Goal: Information Seeking & Learning: Learn about a topic

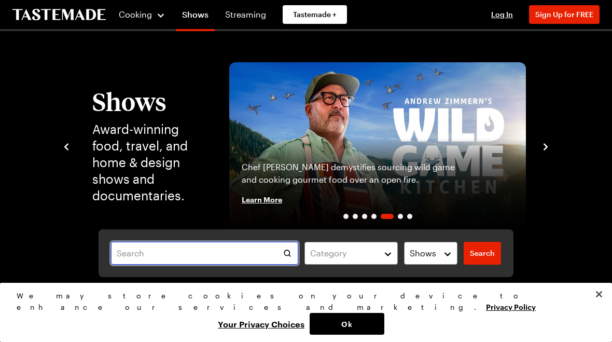
click at [125, 249] on input "text" at bounding box center [204, 253] width 187 height 23
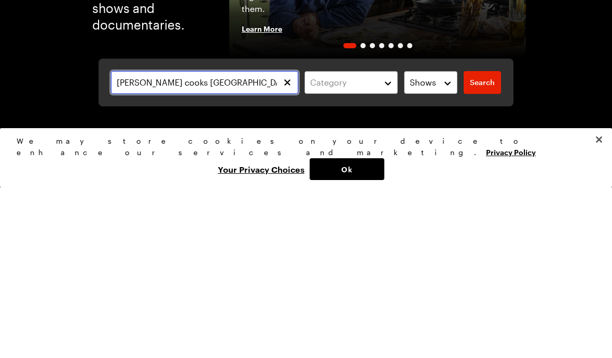
type input "Jamie Oliver cooks Italy"
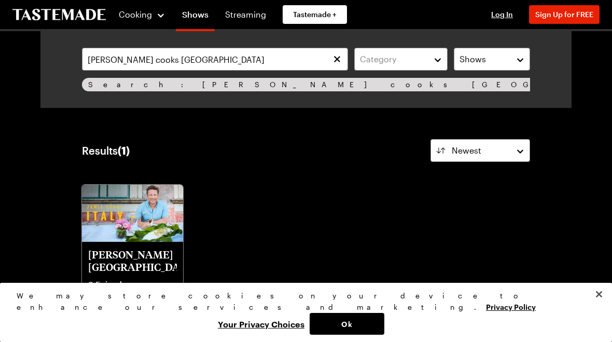
click at [125, 240] on img at bounding box center [132, 213] width 101 height 57
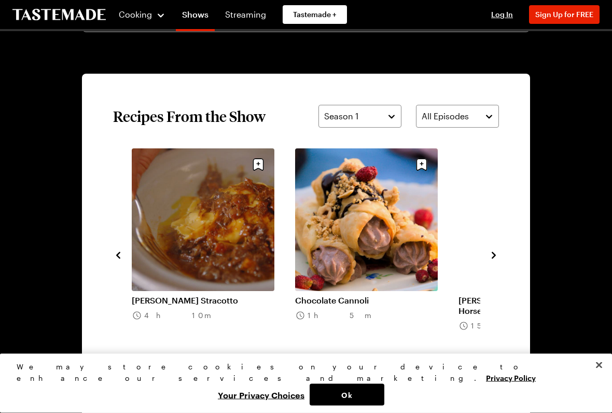
scroll to position [675, 0]
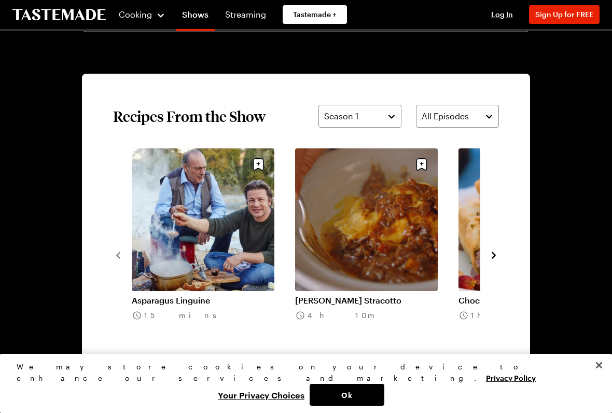
click at [384, 127] on button "Season 1" at bounding box center [359, 116] width 83 height 23
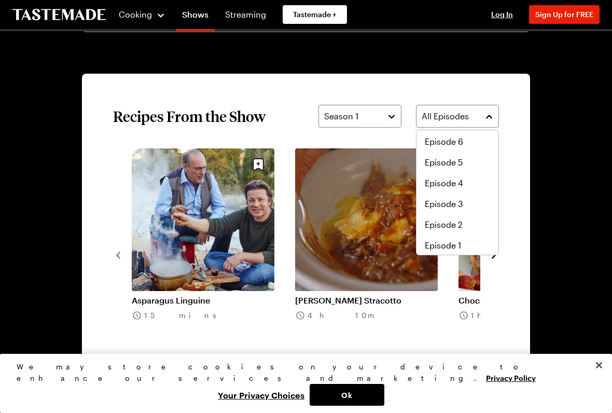
scroll to position [41, 0]
click at [457, 229] on span "Episode 2" at bounding box center [444, 223] width 38 height 12
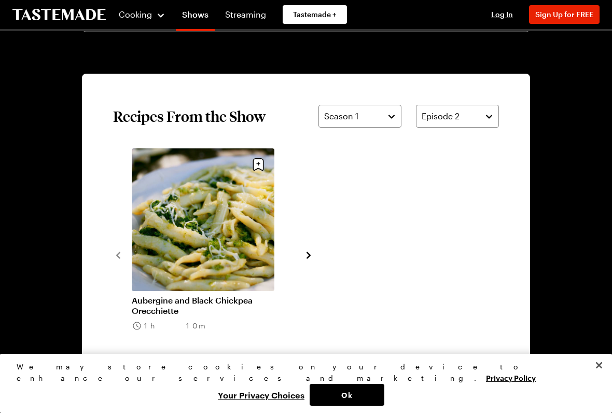
click at [319, 263] on div "Aubergine and Black Chickpea Orecchiette 1h 10m" at bounding box center [306, 254] width 386 height 212
click at [313, 253] on icon "navigate to next item" at bounding box center [308, 255] width 10 height 10
click at [308, 259] on icon "navigate to next item" at bounding box center [308, 255] width 10 height 10
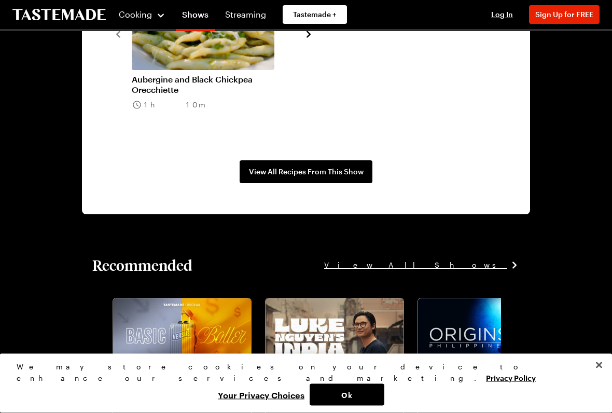
scroll to position [897, 0]
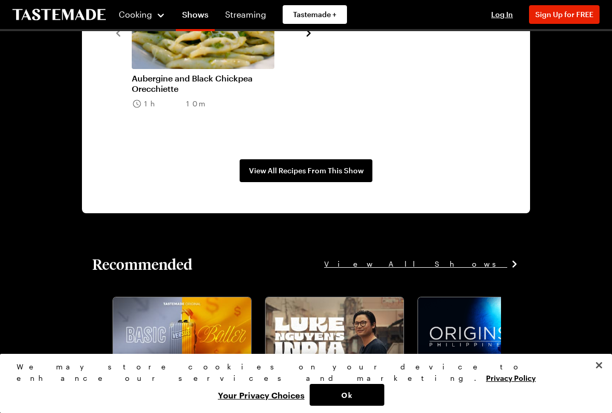
click at [312, 180] on link "View All Recipes From This Show" at bounding box center [306, 170] width 133 height 23
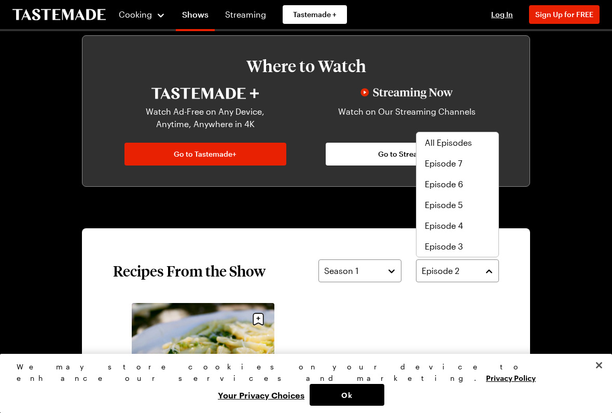
scroll to position [21, 0]
click at [458, 227] on span "Episode 3" at bounding box center [444, 225] width 38 height 12
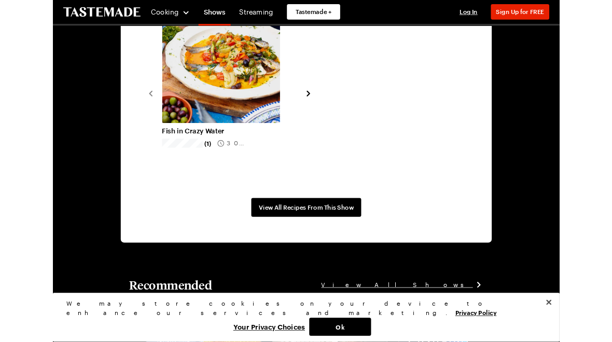
scroll to position [812, 0]
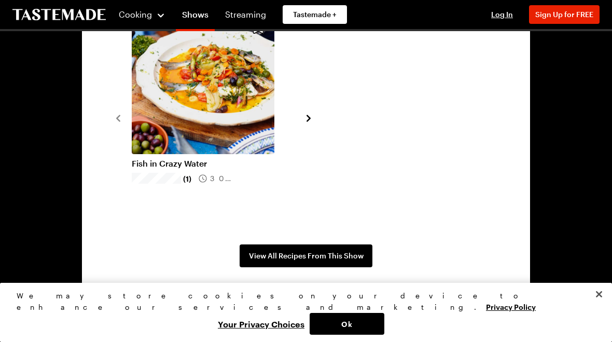
click at [331, 258] on span "View All Recipes From This Show" at bounding box center [306, 255] width 115 height 10
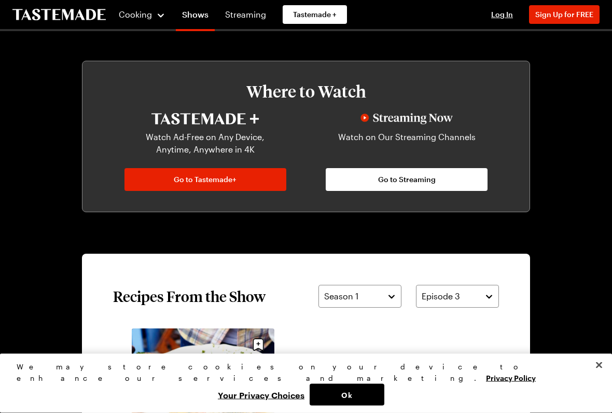
scroll to position [495, 0]
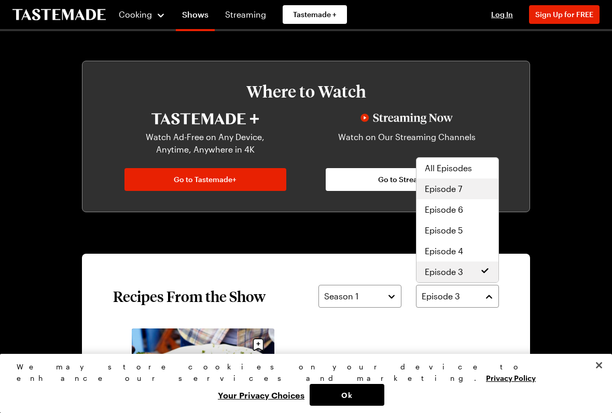
click at [468, 195] on div "Episode 7" at bounding box center [457, 188] width 82 height 21
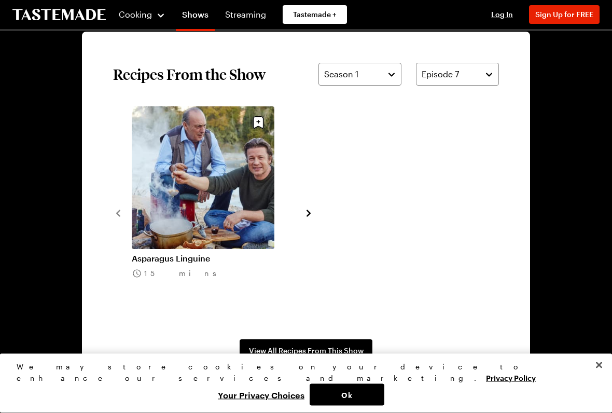
scroll to position [718, 0]
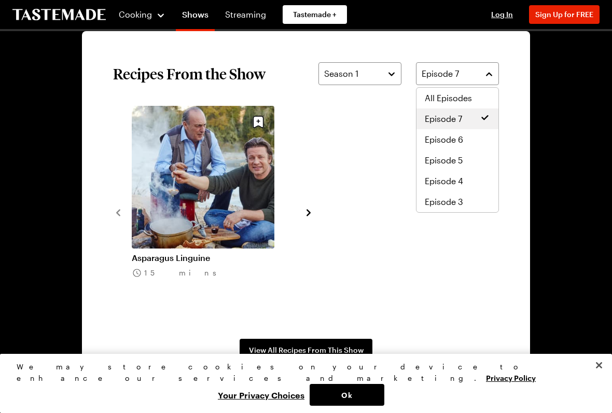
click at [459, 118] on span "Episode 7" at bounding box center [443, 119] width 37 height 12
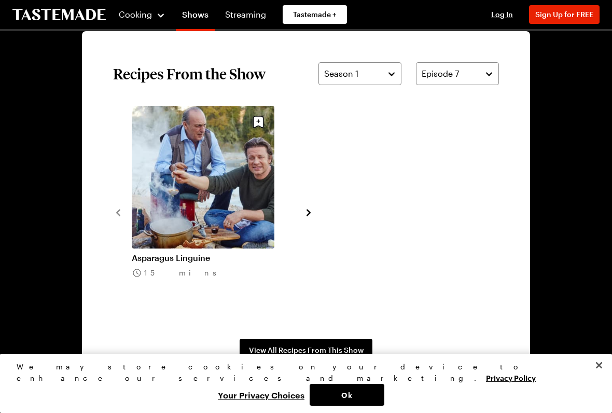
click at [328, 341] on span "View All Recipes From This Show" at bounding box center [306, 350] width 115 height 10
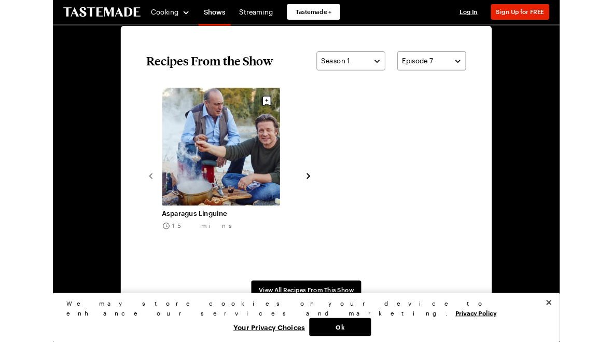
scroll to position [747, 0]
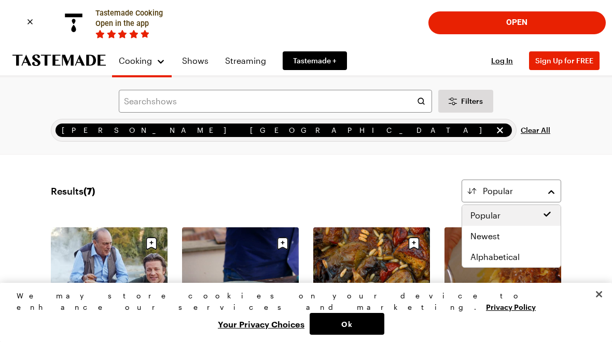
click at [573, 148] on div "Search shows Filters [PERSON_NAME] Cooks [GEOGRAPHIC_DATA] Clear All Search" at bounding box center [306, 115] width 612 height 77
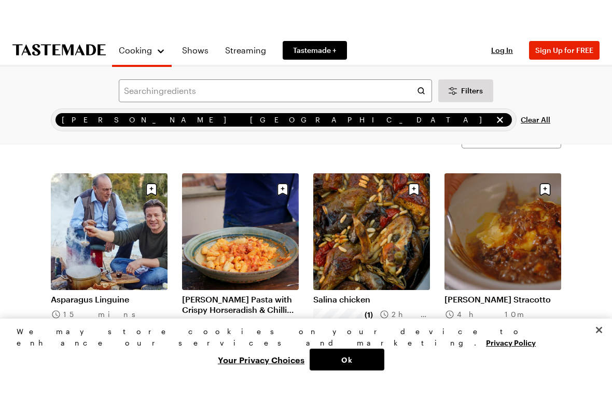
scroll to position [64, 0]
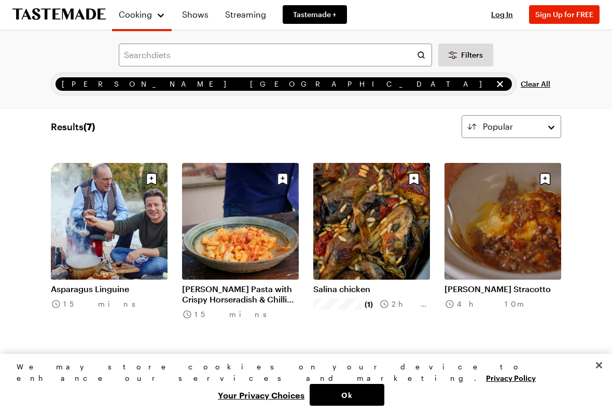
click at [287, 175] on icon "Save recipe" at bounding box center [282, 179] width 11 height 12
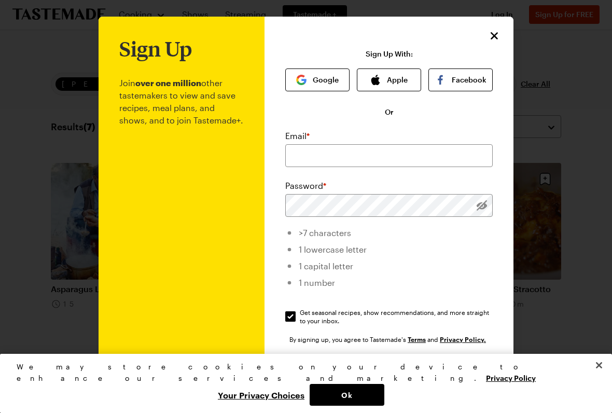
click at [493, 40] on icon "Close" at bounding box center [494, 36] width 12 height 12
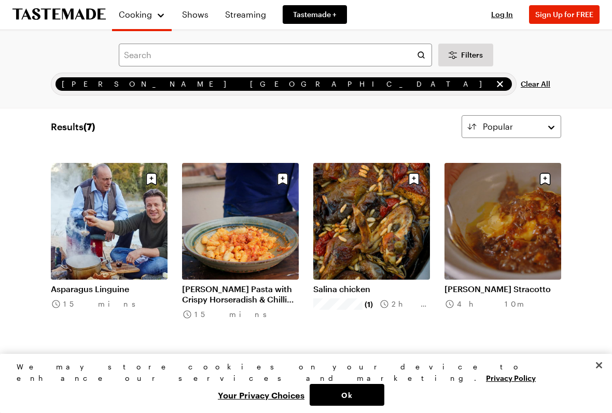
click at [257, 297] on link "[PERSON_NAME] Pasta with Crispy Horseradish & Chilli Breadcrumbs" at bounding box center [240, 294] width 117 height 21
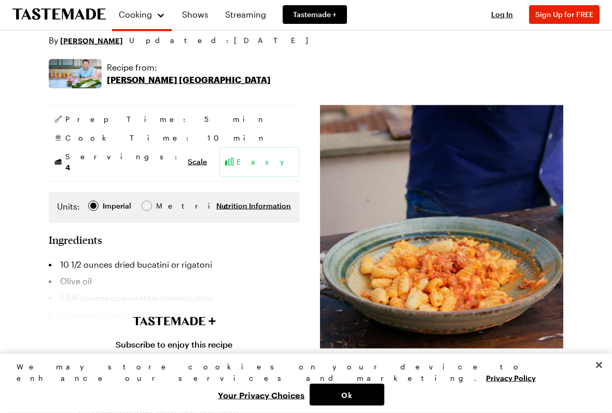
scroll to position [247, 0]
click at [467, 273] on img at bounding box center [441, 226] width 243 height 243
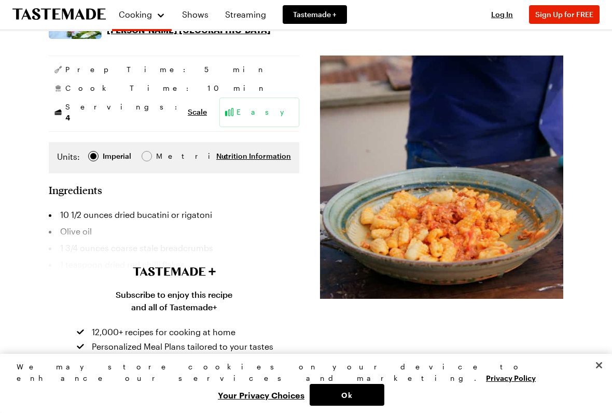
scroll to position [295, 0]
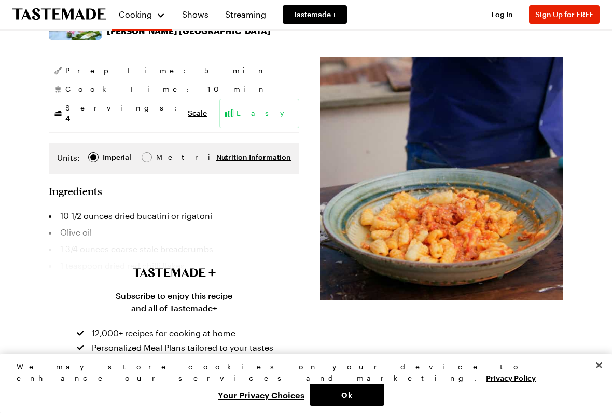
click at [116, 207] on li "10 1/2 ounces dried bucatini or rigatoni" at bounding box center [174, 215] width 250 height 17
click at [94, 238] on div "Subscribe to enjoy this recipe and all of Tastemade+ 12,000+ recipes for cookin…" at bounding box center [174, 328] width 612 height 225
click at [217, 268] on div "Subscribe to enjoy this recipe and all of Tastemade+ 12,000+ recipes for cookin…" at bounding box center [174, 328] width 612 height 225
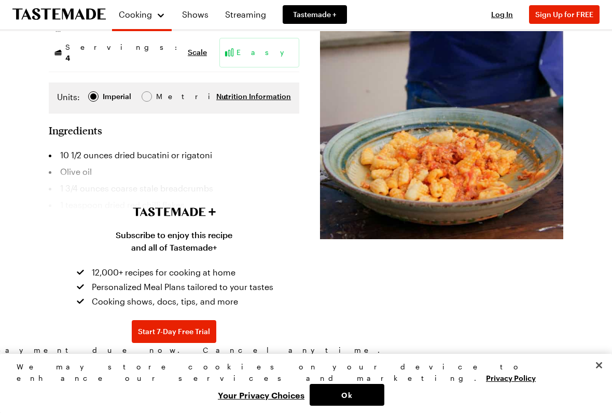
scroll to position [355, 0]
click at [79, 188] on div "Subscribe to enjoy this recipe and all of Tastemade+ 12,000+ recipes for cookin…" at bounding box center [174, 268] width 612 height 225
click at [255, 92] on span "Nutrition Information" at bounding box center [253, 97] width 75 height 10
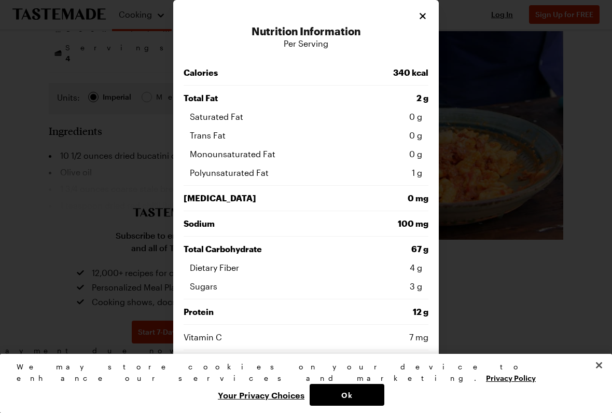
click at [422, 26] on h3 "Nutrition Information" at bounding box center [306, 31] width 245 height 12
click at [419, 21] on icon "Close" at bounding box center [422, 16] width 10 height 10
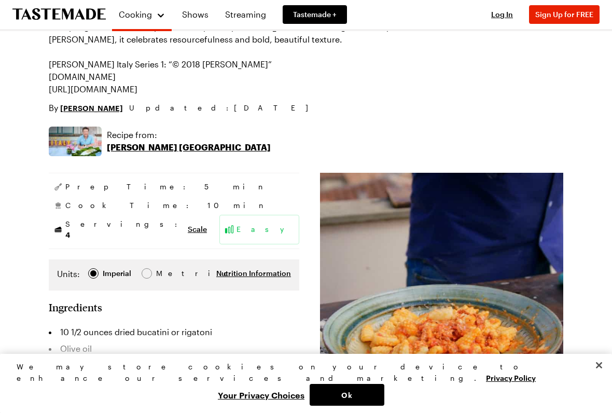
scroll to position [178, 0]
click at [164, 147] on p "[PERSON_NAME] [GEOGRAPHIC_DATA]" at bounding box center [189, 148] width 164 height 12
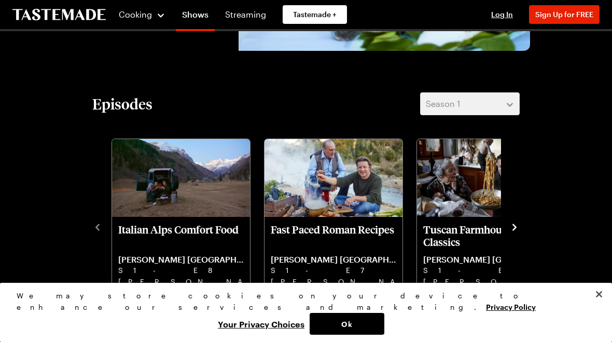
scroll to position [198, 0]
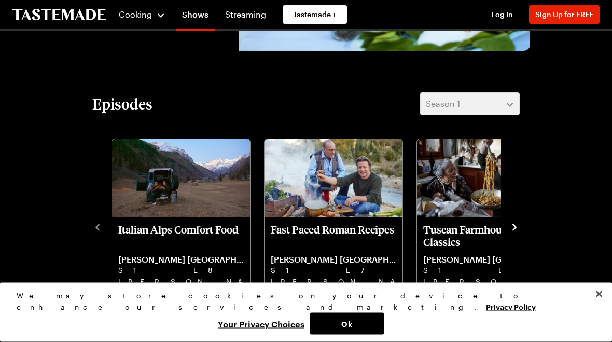
click at [320, 17] on span "Tastemade +" at bounding box center [315, 14] width 44 height 10
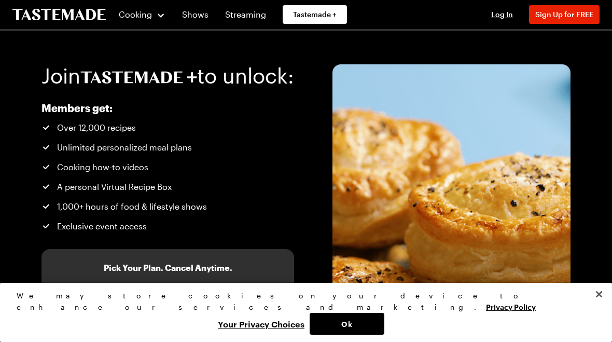
click at [164, 8] on button "Cooking" at bounding box center [141, 14] width 47 height 25
click at [162, 18] on div "Cooking" at bounding box center [141, 14] width 47 height 12
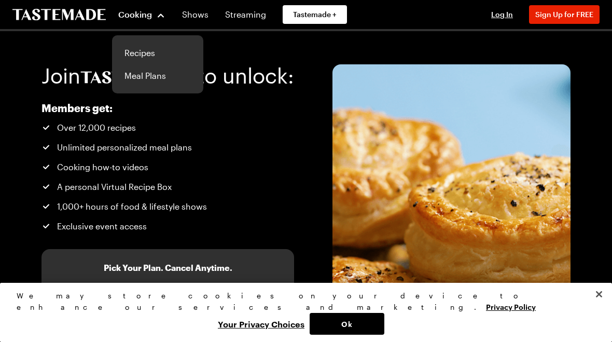
click at [148, 52] on link "Recipes" at bounding box center [157, 52] width 79 height 23
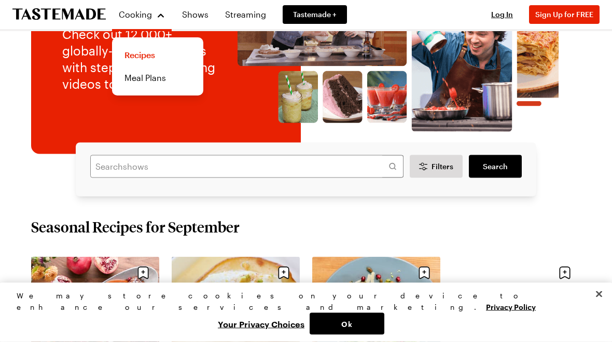
scroll to position [158, 0]
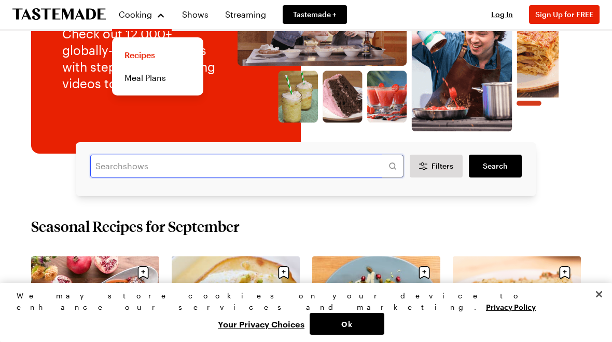
click at [105, 176] on input "text" at bounding box center [246, 166] width 313 height 23
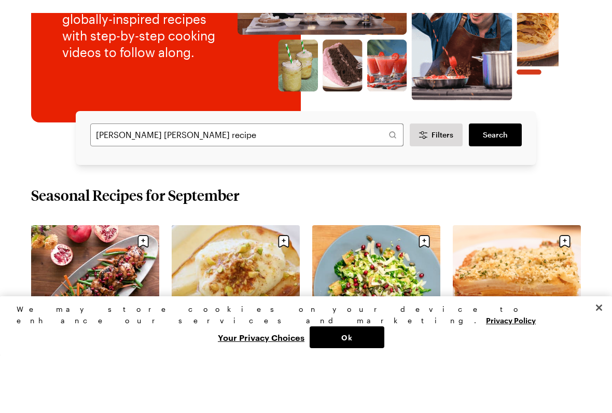
scroll to position [203, 0]
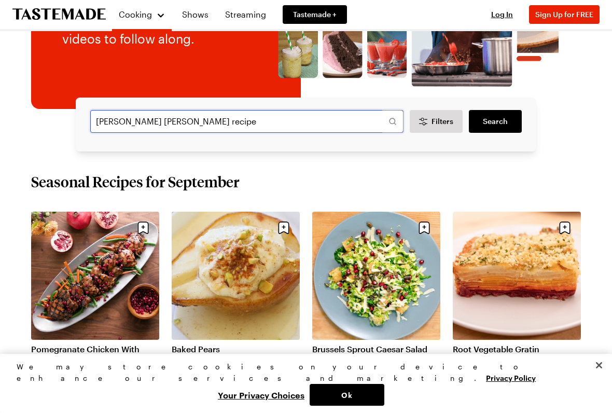
type input "Nonna Maria recipe"
click at [507, 119] on span "Search" at bounding box center [495, 121] width 25 height 10
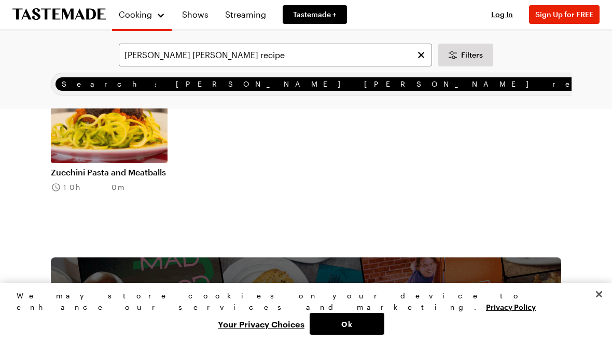
scroll to position [127, 0]
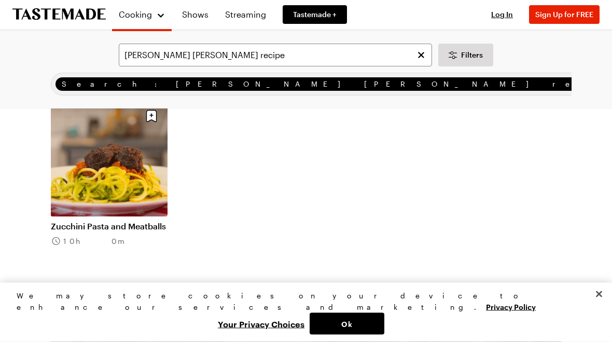
click at [101, 221] on link "Zucchini Pasta and Meatballs" at bounding box center [109, 226] width 117 height 10
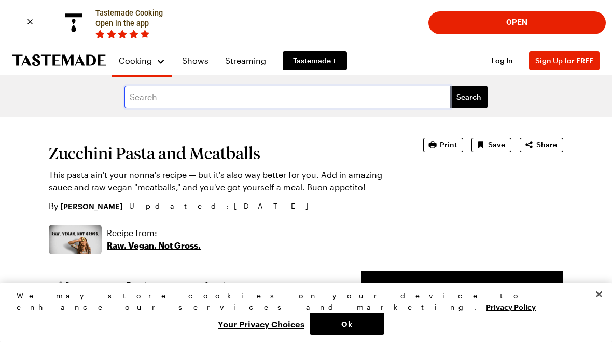
click at [146, 94] on input "text" at bounding box center [287, 97] width 326 height 23
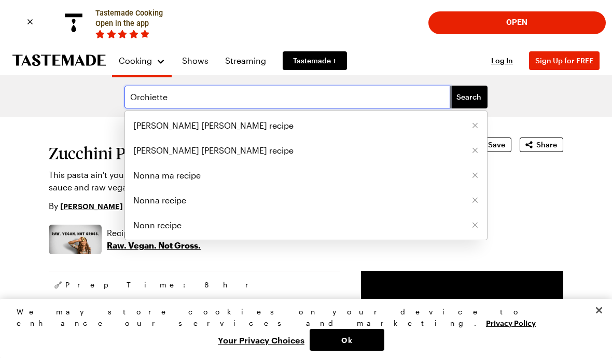
type input "Orchiette"
click at [476, 96] on span "Search" at bounding box center [468, 97] width 25 height 10
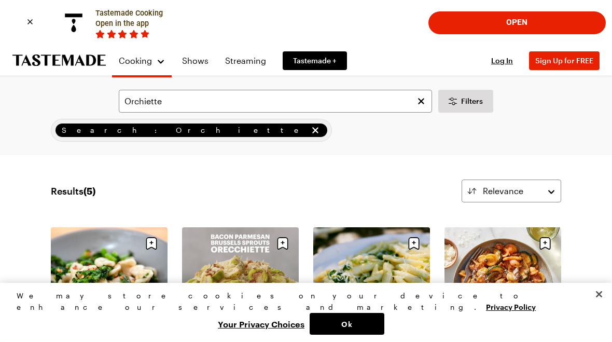
click at [166, 101] on input "Orchiette" at bounding box center [275, 101] width 313 height 23
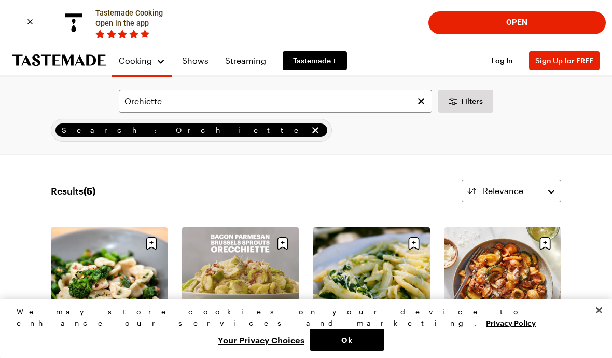
click at [200, 61] on link "Shows" at bounding box center [195, 60] width 39 height 29
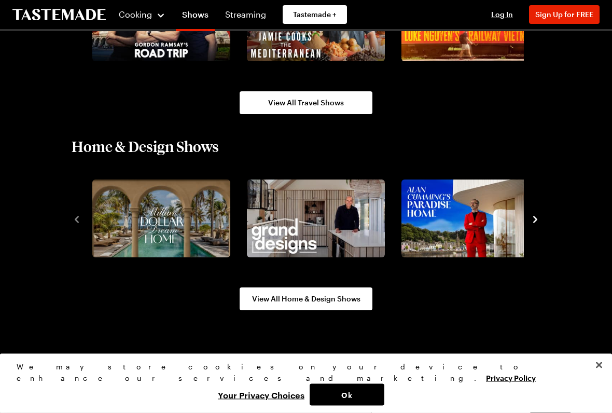
scroll to position [1178, 0]
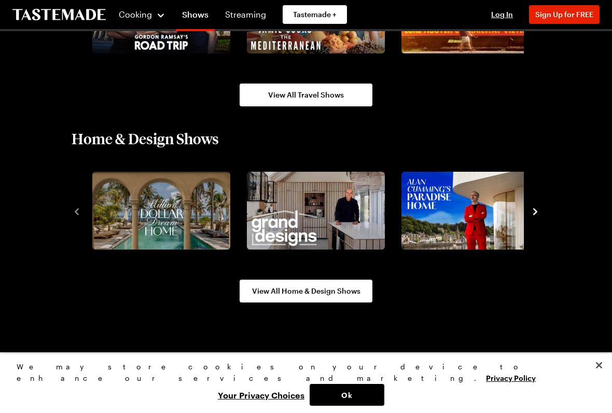
click at [337, 215] on img "2 / 10" at bounding box center [316, 211] width 138 height 78
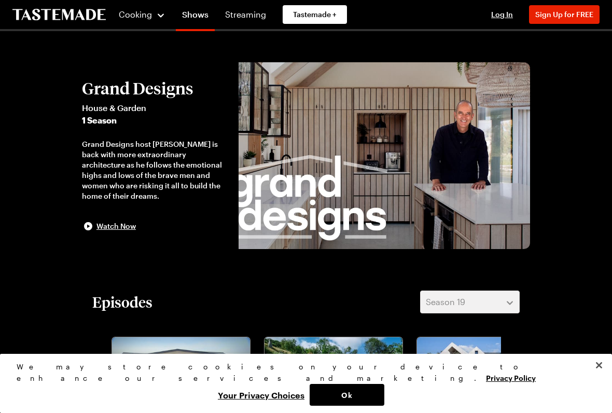
click at [100, 231] on div "Watch Now" at bounding box center [109, 226] width 54 height 12
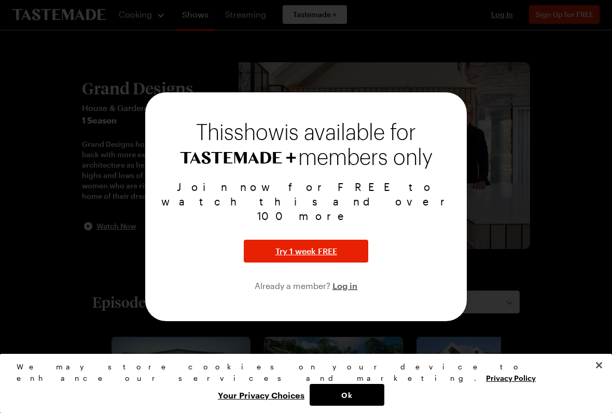
click at [565, 193] on div at bounding box center [306, 206] width 612 height 413
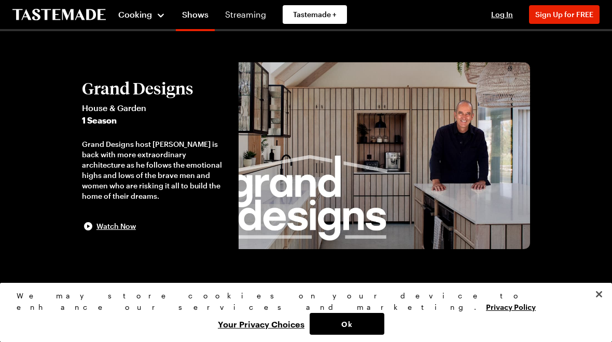
click at [157, 10] on div "Cooking" at bounding box center [141, 14] width 47 height 12
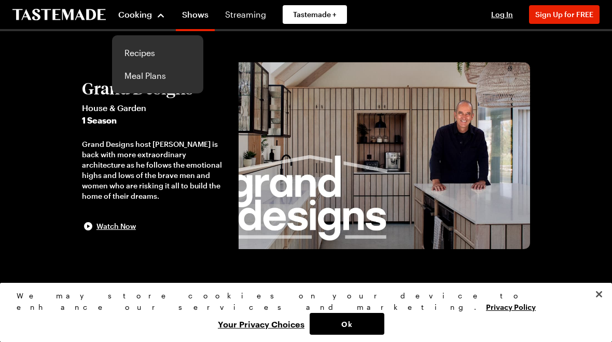
click at [150, 57] on link "Recipes" at bounding box center [157, 52] width 79 height 23
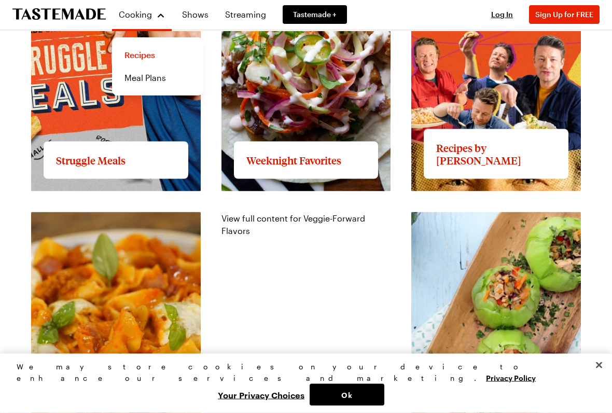
scroll to position [973, 0]
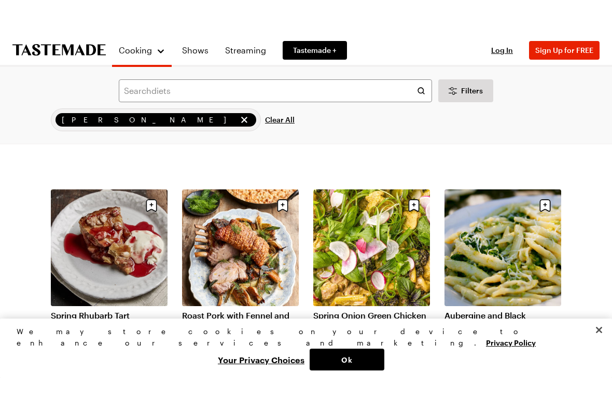
scroll to position [884, 0]
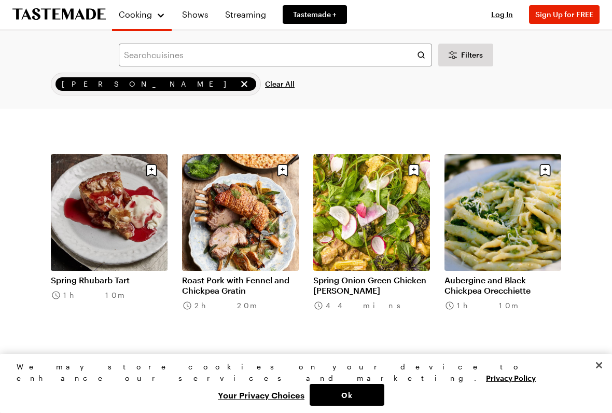
click at [245, 275] on link "Roast Pork with Fennel and Chickpea Gratin" at bounding box center [240, 285] width 117 height 21
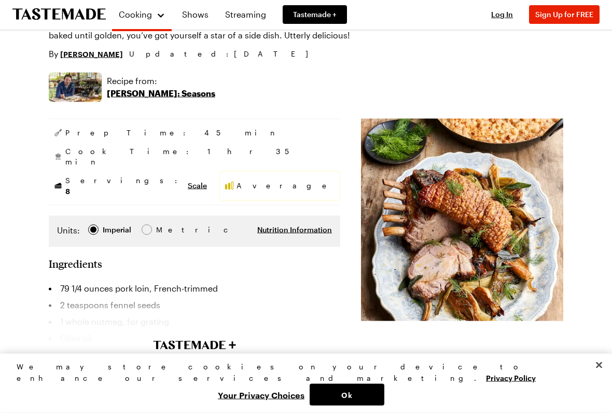
scroll to position [202, 0]
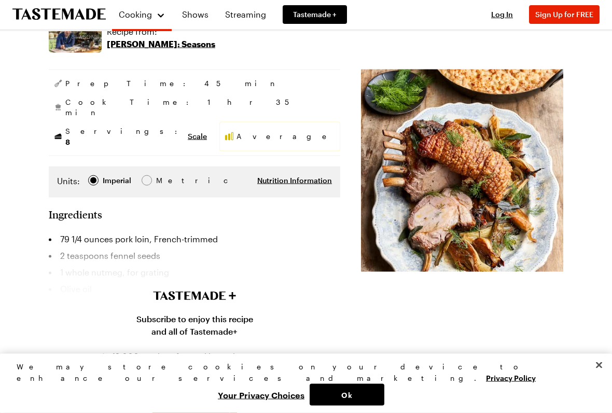
click at [78, 255] on div "Subscribe to enjoy this recipe and all of Tastemade+ 12,000+ recipes for cookin…" at bounding box center [194, 352] width 612 height 225
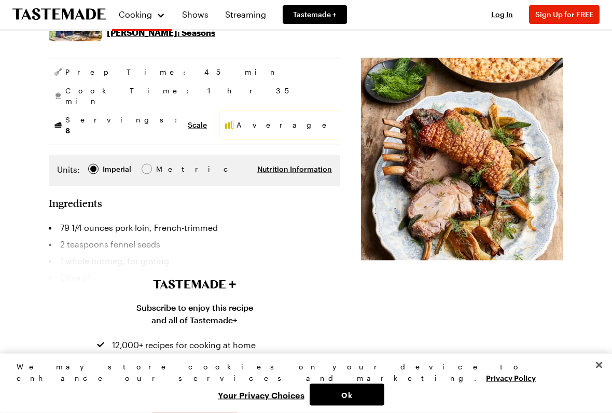
scroll to position [263, 0]
click at [505, 238] on img at bounding box center [462, 159] width 202 height 202
click at [499, 238] on img at bounding box center [462, 159] width 202 height 202
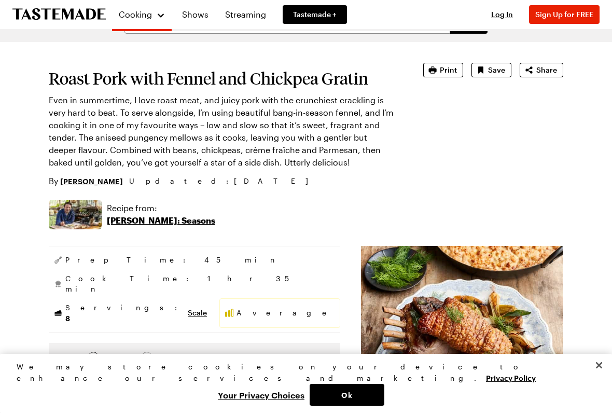
scroll to position [75, 0]
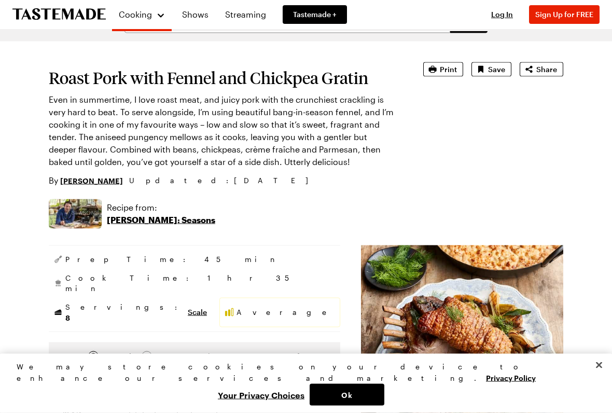
click at [174, 219] on p "Jamie Oliver: Seasons" at bounding box center [161, 219] width 108 height 12
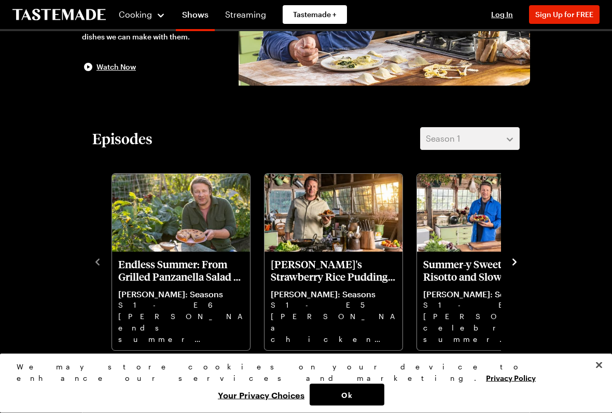
scroll to position [163, 0]
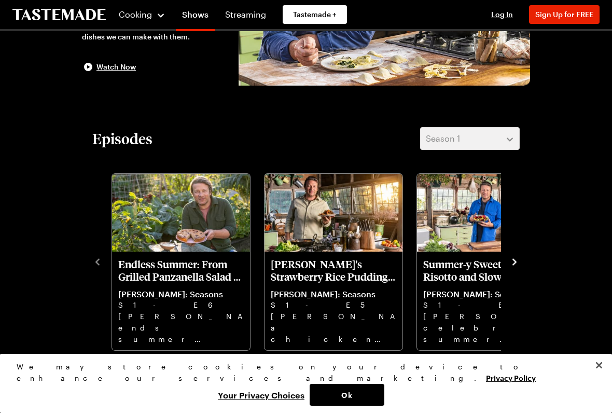
click at [485, 221] on img "Summer-y Sweet Pea Risotto and Slow Roasted Pork" at bounding box center [486, 213] width 138 height 78
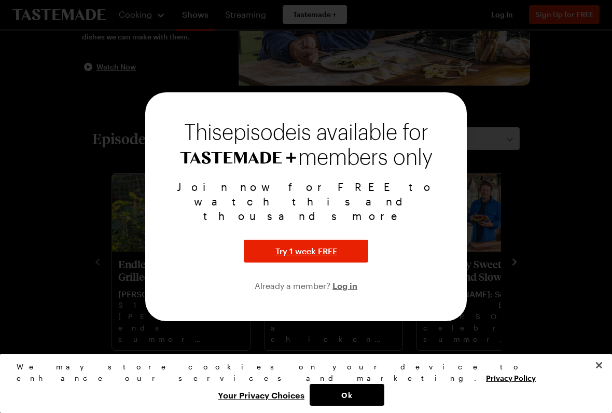
click at [496, 252] on div at bounding box center [306, 206] width 612 height 413
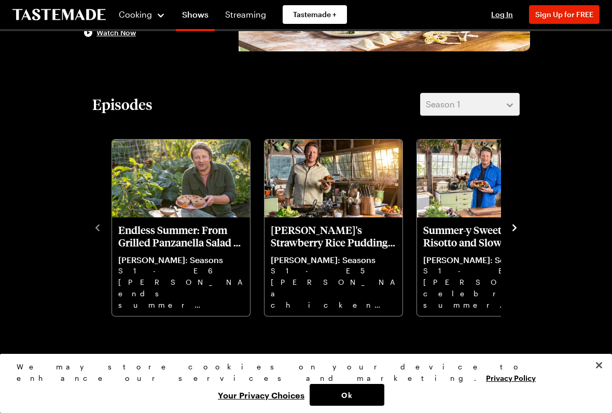
scroll to position [200, 0]
